Goal: Information Seeking & Learning: Learn about a topic

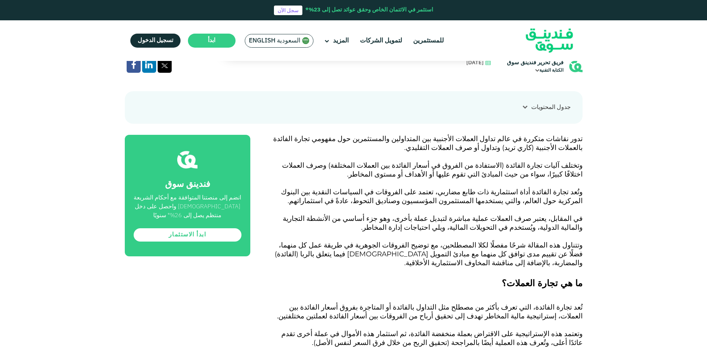
scroll to position [259, 0]
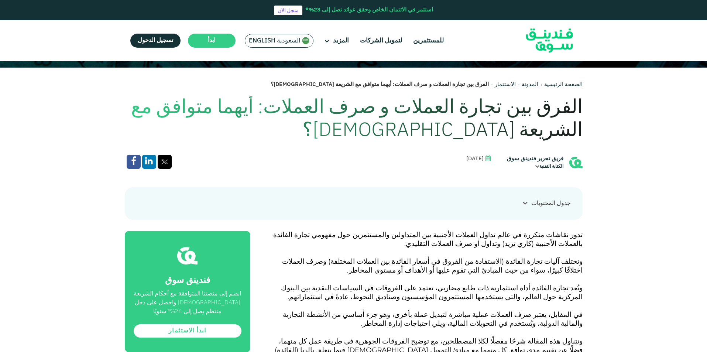
click at [573, 109] on h1 "الفرق بين تجارة العملات و صرف العملات: أيهما متوافق مع الشريعة [DEMOGRAPHIC_DAT…" at bounding box center [354, 119] width 458 height 46
click at [574, 109] on h1 "الفرق بين تجارة العملات و صرف العملات: أيهما متوافق مع الشريعة [DEMOGRAPHIC_DAT…" at bounding box center [354, 119] width 458 height 46
click at [443, 129] on h1 "الفرق بين تجارة العملات و صرف العملات: أيهما متوافق مع الشريعة [DEMOGRAPHIC_DAT…" at bounding box center [354, 119] width 458 height 46
click at [450, 131] on h1 "الفرق بين تجارة العملات و صرف العملات: أيهما متوافق مع الشريعة [DEMOGRAPHIC_DAT…" at bounding box center [354, 119] width 458 height 46
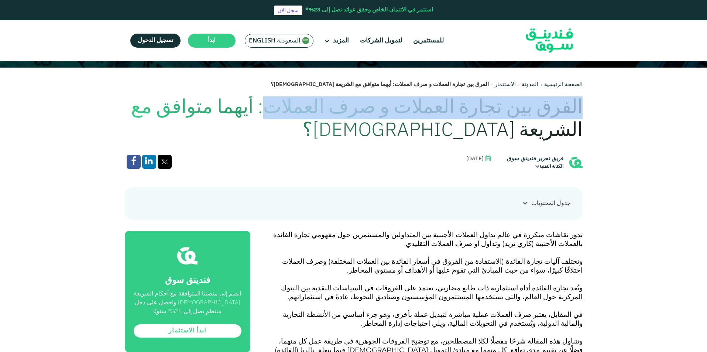
drag, startPoint x: 300, startPoint y: 112, endPoint x: 582, endPoint y: 109, distance: 281.8
click at [582, 109] on h1 "الفرق بين تجارة العملات و صرف العملات: أيهما متوافق مع الشريعة [DEMOGRAPHIC_DAT…" at bounding box center [354, 119] width 458 height 46
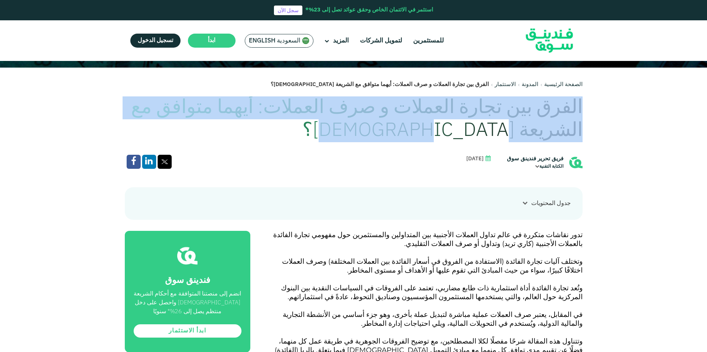
drag, startPoint x: 588, startPoint y: 104, endPoint x: 452, endPoint y: 126, distance: 138.5
copy h1 "الفرق بين تجارة العملات و صرف العملات: أيهما متوافق مع الشريعة [DEMOGRAPHIC_DAT…"
